Goal: Find specific page/section: Find specific page/section

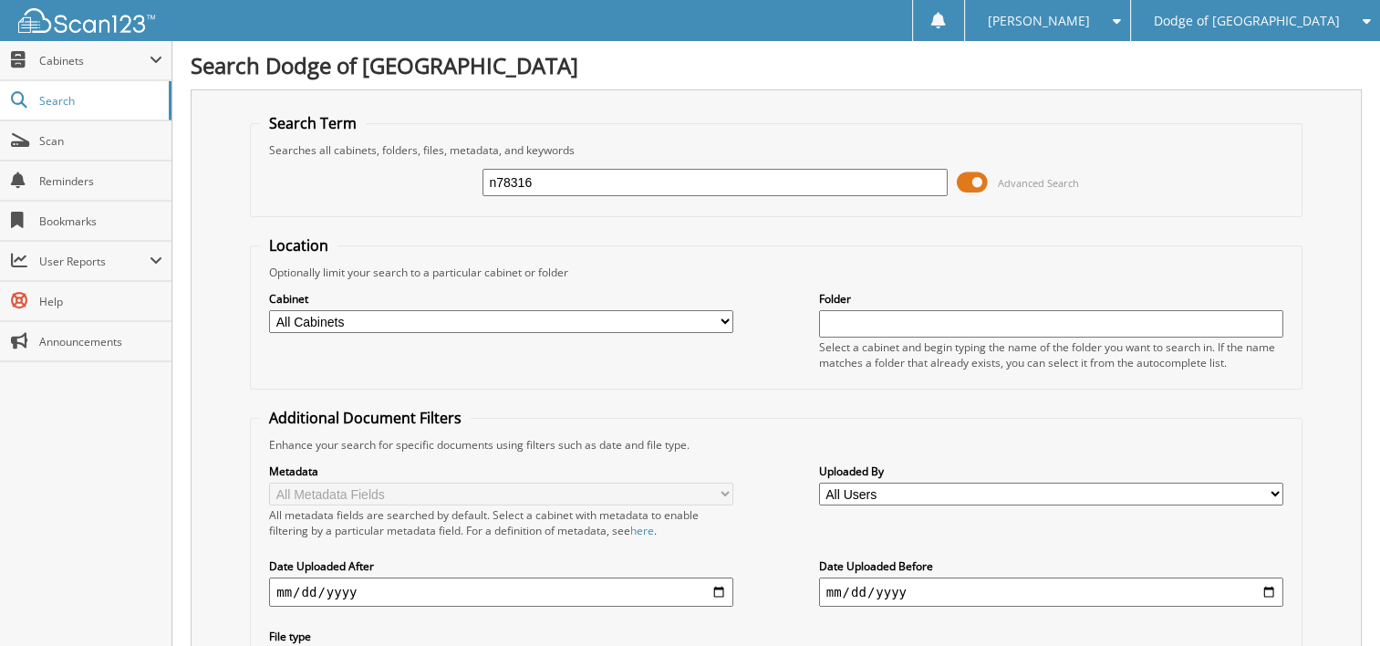
click at [626, 179] on input "n78316" at bounding box center [714, 182] width 464 height 27
click at [625, 173] on input "n78316" at bounding box center [714, 182] width 464 height 27
click at [624, 174] on input "n78316" at bounding box center [714, 182] width 464 height 27
click at [624, 175] on input "n78316" at bounding box center [714, 182] width 464 height 27
type input "n98422"
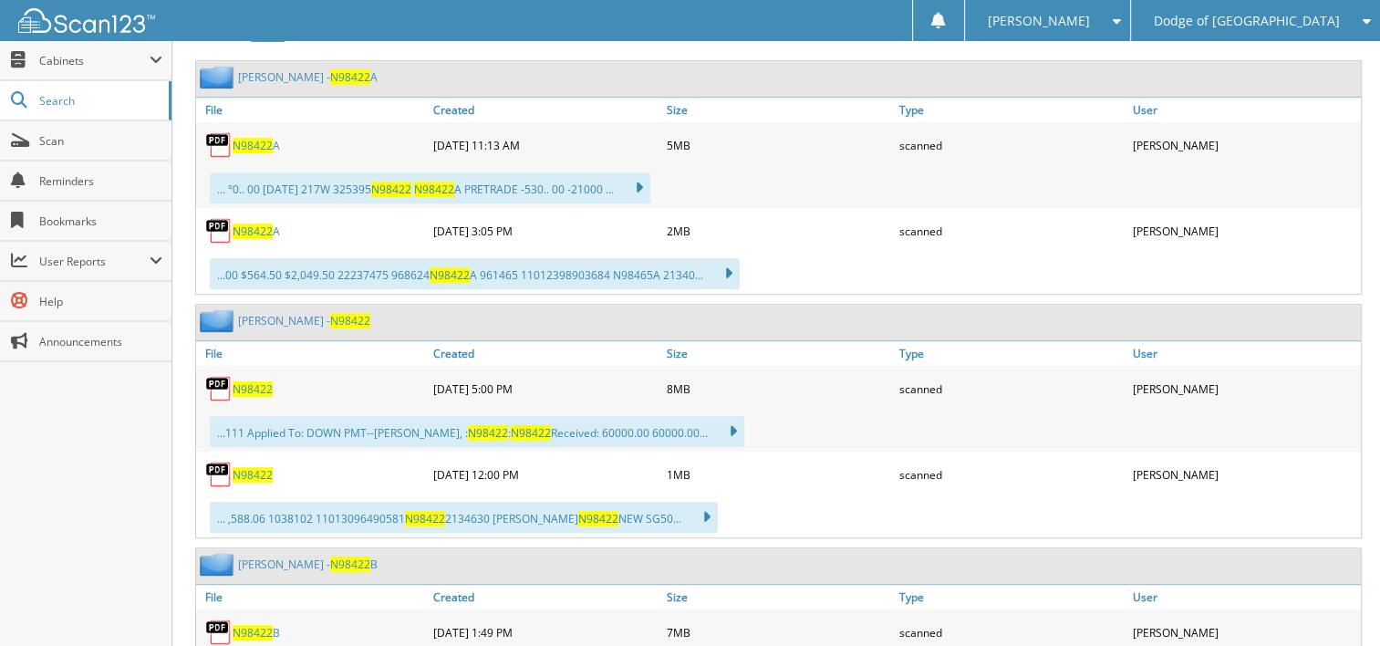
scroll to position [912, 0]
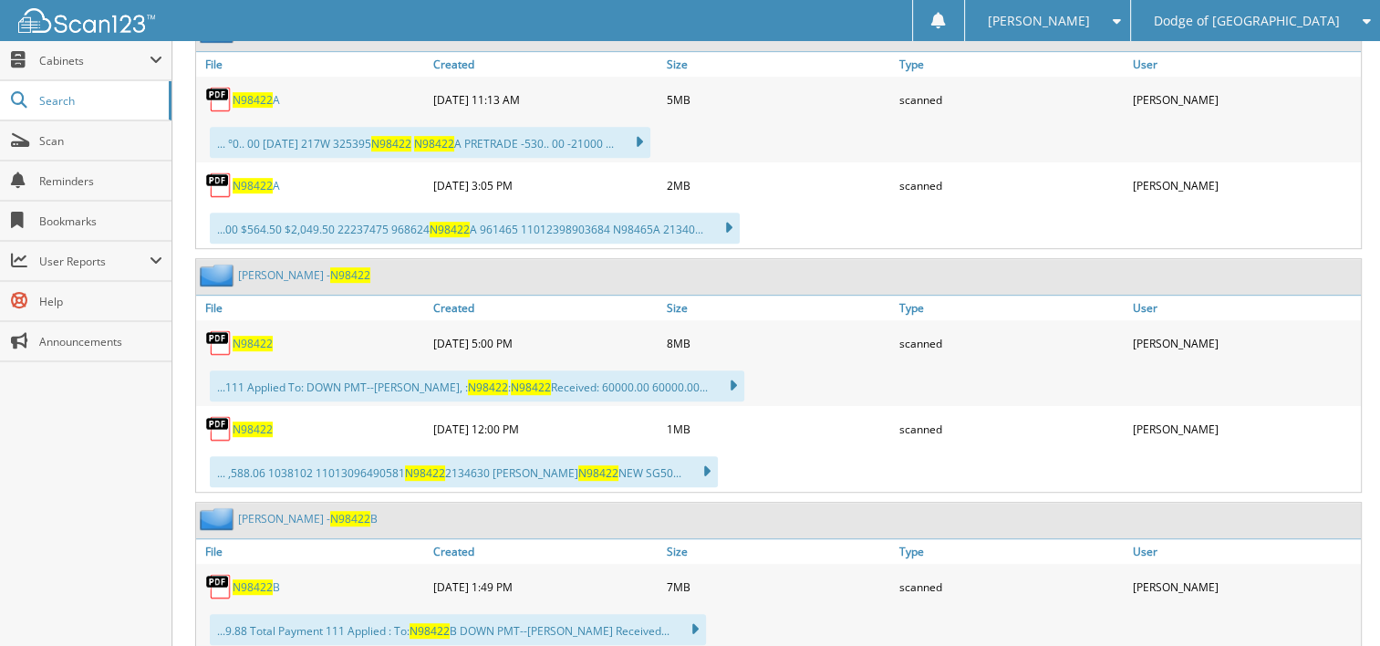
click at [242, 336] on span "N98422" at bounding box center [253, 344] width 40 height 16
